Goal: Use online tool/utility: Utilize a website feature to perform a specific function

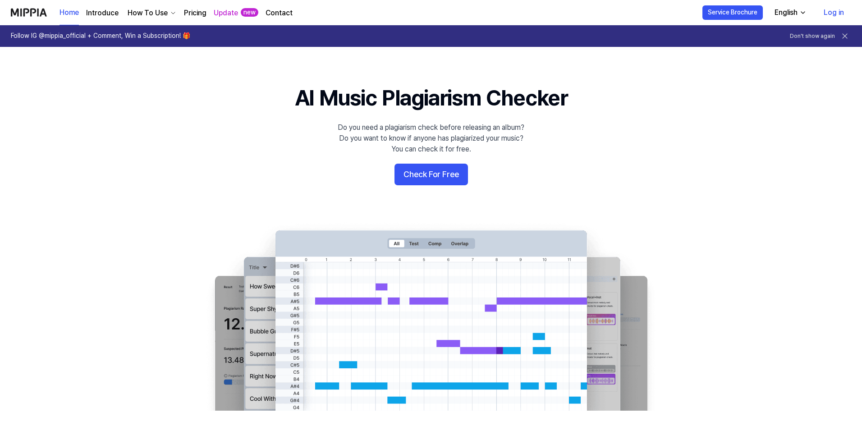
click at [832, 11] on link "Log in" at bounding box center [833, 12] width 35 height 25
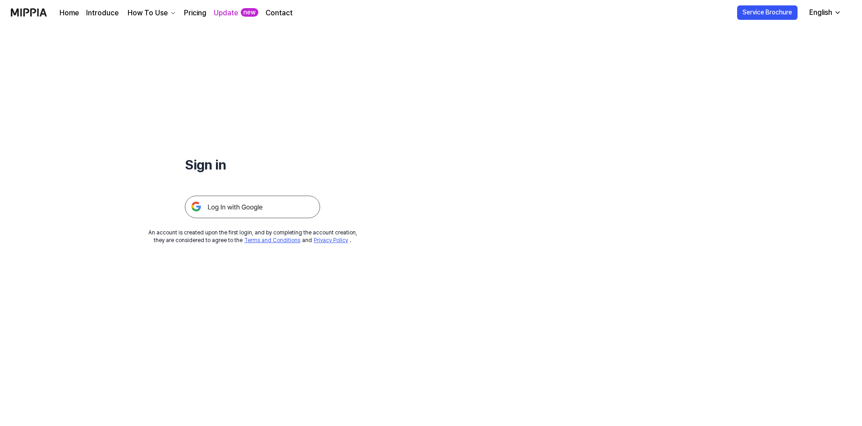
click at [277, 88] on div "Sign in" at bounding box center [252, 121] width 135 height 193
click at [250, 58] on div "Sign in" at bounding box center [252, 121] width 135 height 193
click at [237, 206] on img at bounding box center [252, 207] width 135 height 23
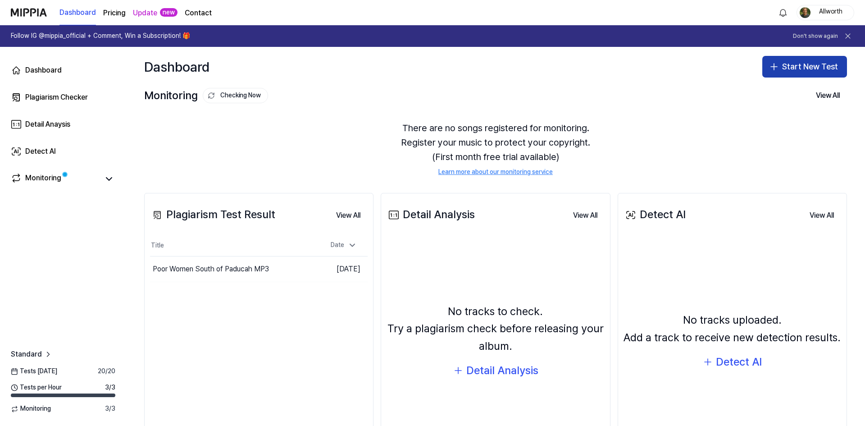
click at [791, 68] on button "Start New Test" at bounding box center [804, 67] width 85 height 22
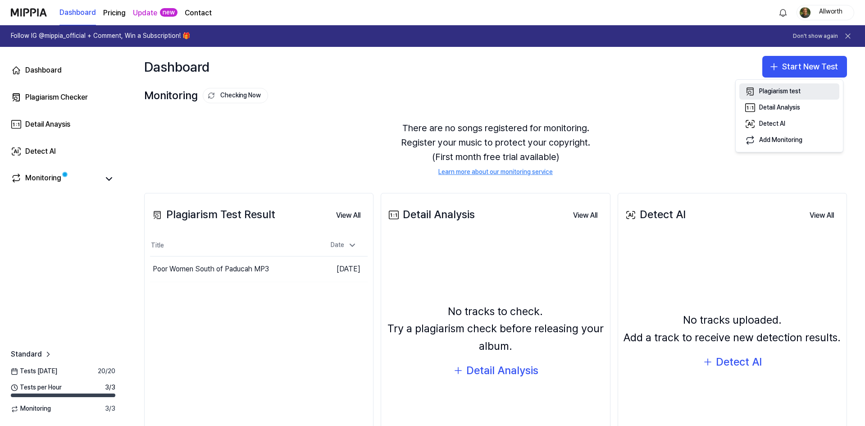
click at [787, 87] on div "Plagiarism test" at bounding box center [779, 91] width 41 height 9
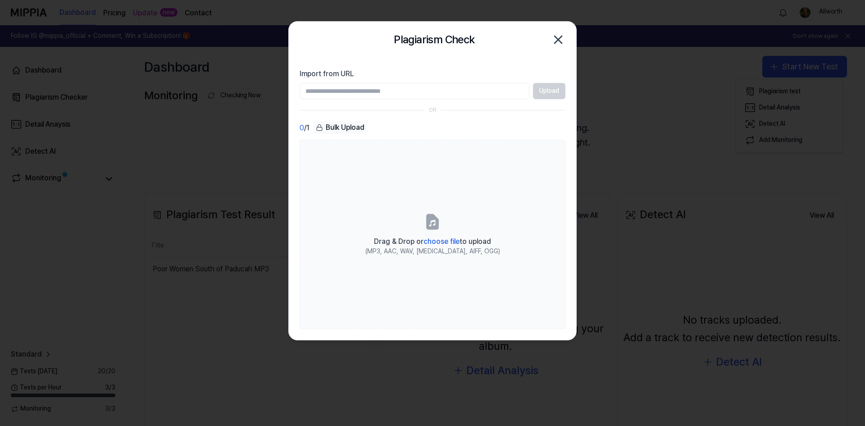
click at [343, 93] on input "Import from URL" at bounding box center [415, 91] width 230 height 16
paste input "**********"
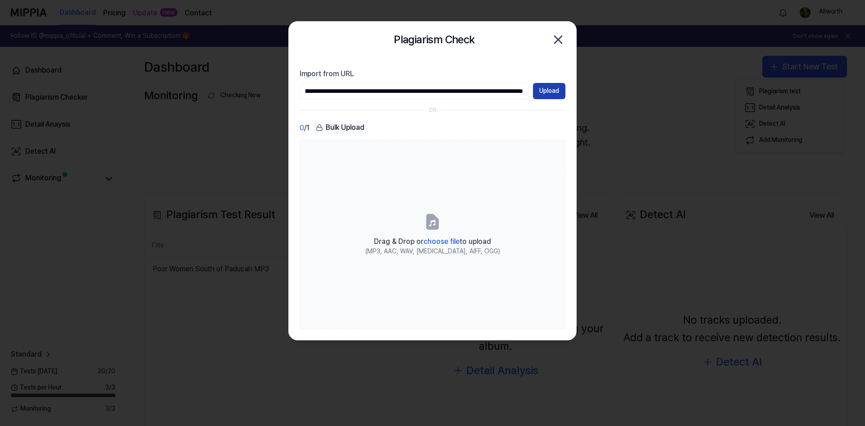
type input "**********"
click at [547, 93] on button "Upload" at bounding box center [549, 91] width 32 height 16
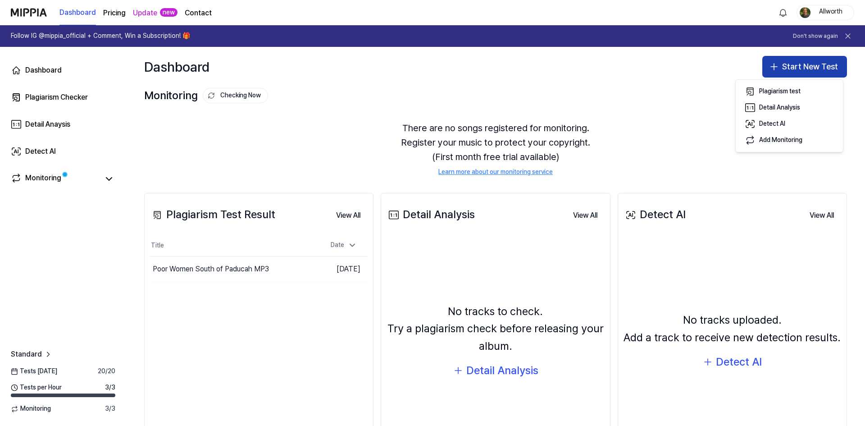
click at [801, 65] on button "Start New Test" at bounding box center [804, 67] width 85 height 22
click at [795, 67] on button "Start New Test" at bounding box center [804, 67] width 85 height 22
click at [796, 88] on div "Plagiarism test" at bounding box center [779, 91] width 41 height 9
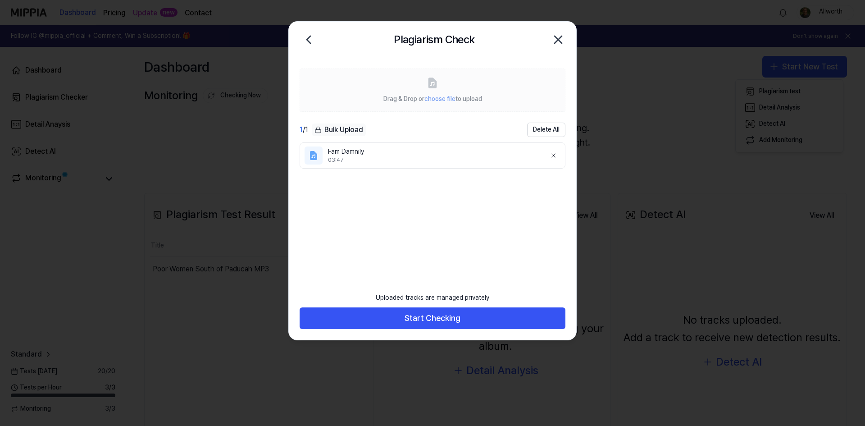
click at [428, 211] on ul "Fam Damnily 03:47" at bounding box center [433, 208] width 266 height 132
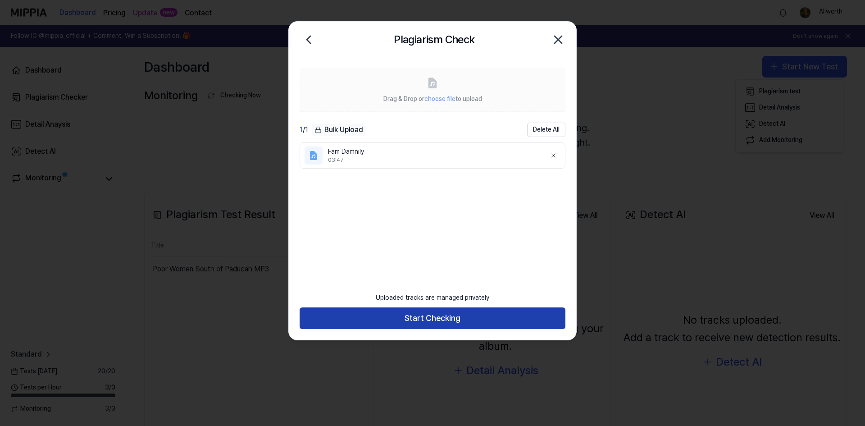
click at [421, 321] on button "Start Checking" at bounding box center [433, 318] width 266 height 22
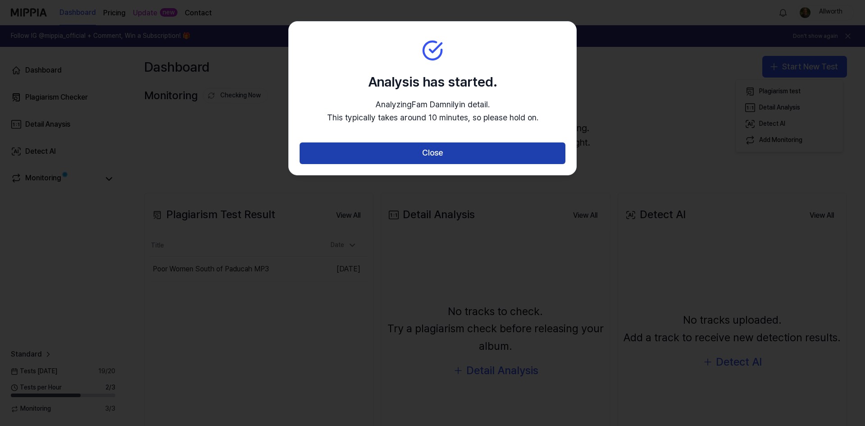
click at [424, 151] on button "Close" at bounding box center [433, 153] width 266 height 22
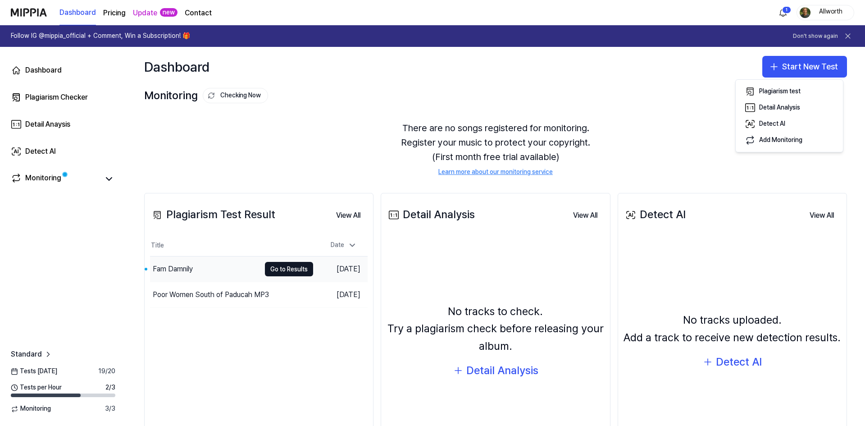
click at [182, 264] on div "Fam Damnily" at bounding box center [173, 269] width 40 height 11
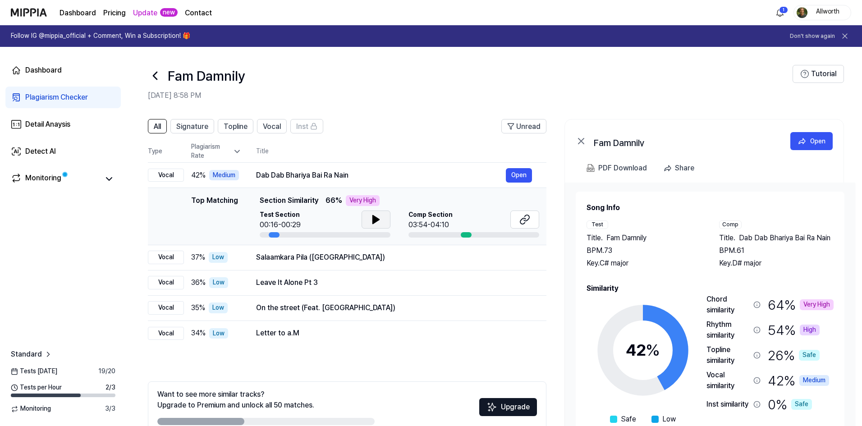
click at [374, 221] on icon at bounding box center [376, 219] width 6 height 8
click at [523, 216] on icon at bounding box center [524, 219] width 11 height 11
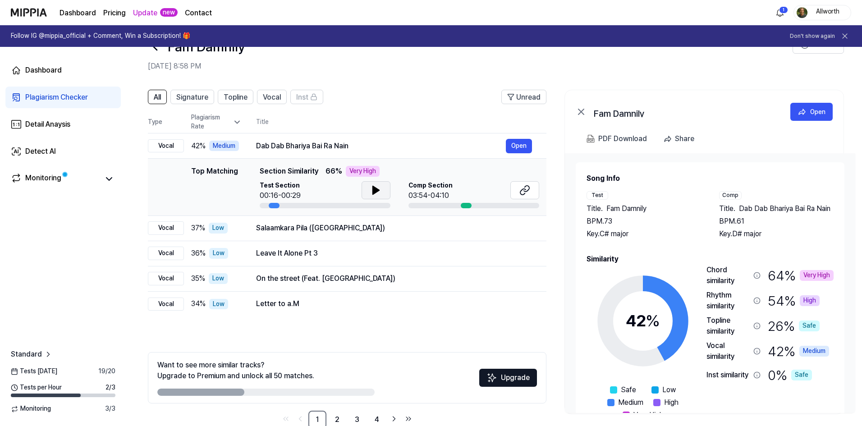
scroll to position [27, 0]
